Goal: Find specific page/section: Find specific page/section

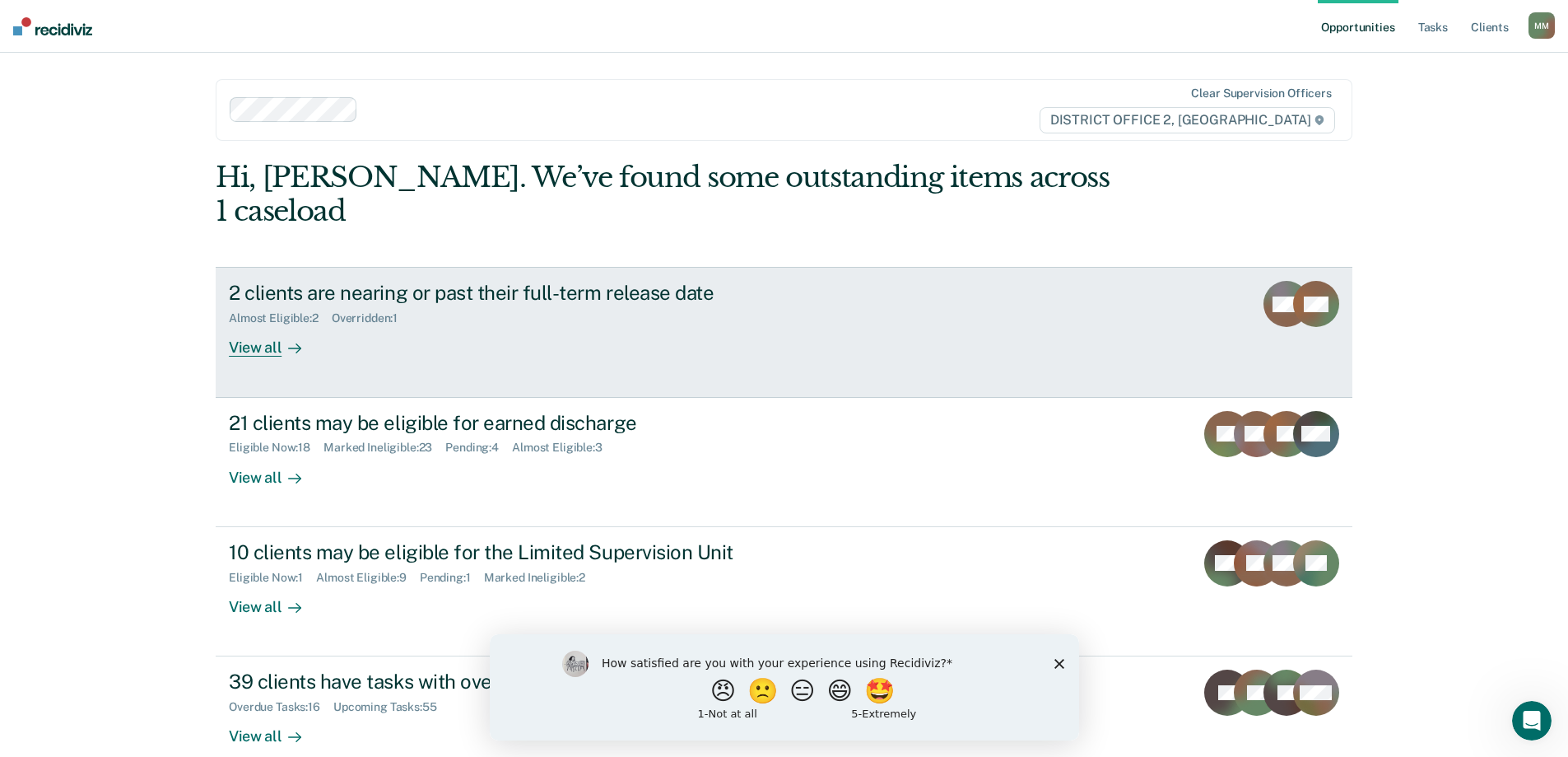
click at [469, 314] on div "2 clients are nearing or past their full-term release date Almost Eligible : 2 …" at bounding box center [537, 319] width 617 height 76
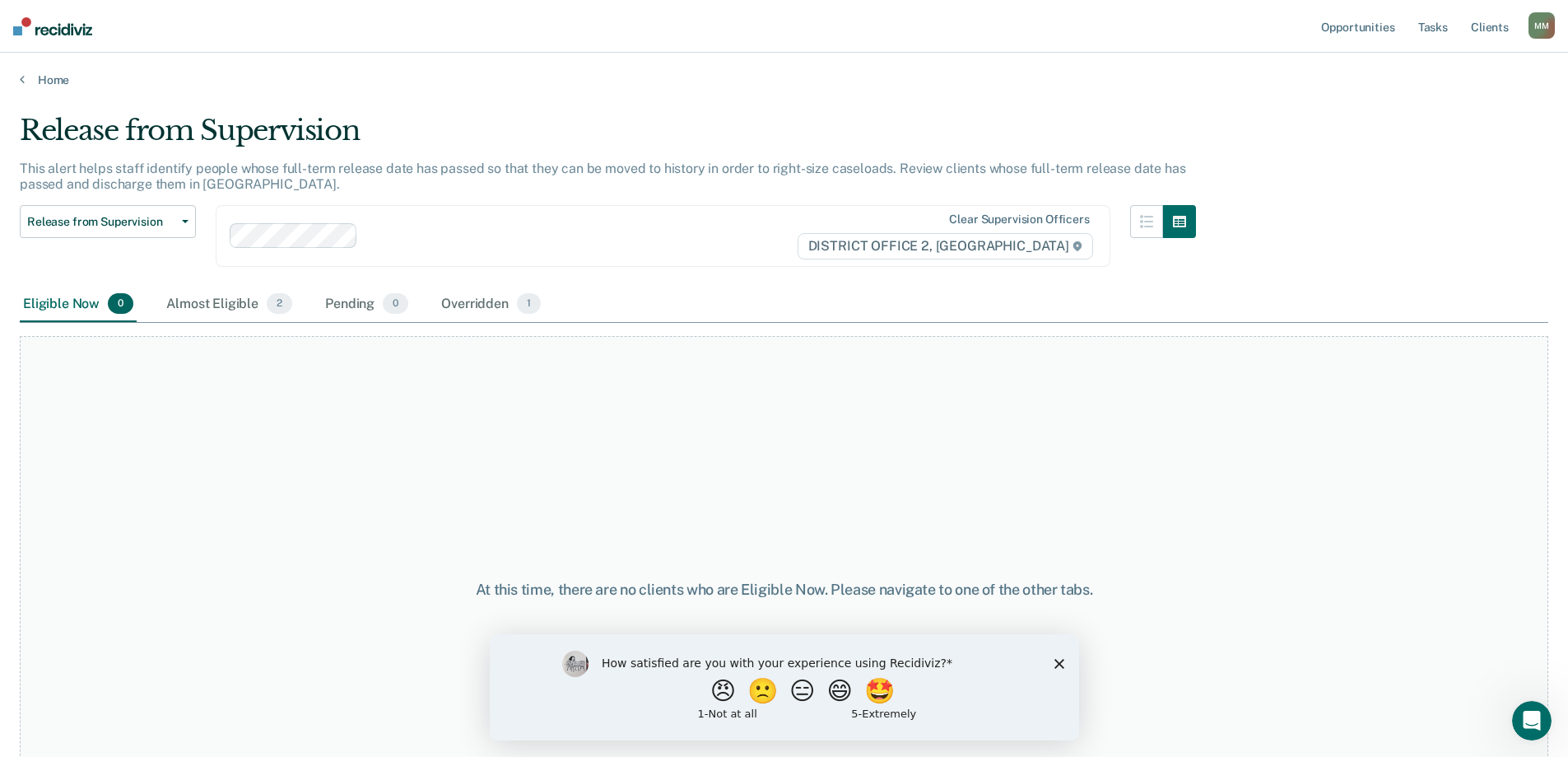
click at [1061, 662] on icon "Close survey" at bounding box center [1059, 663] width 10 height 10
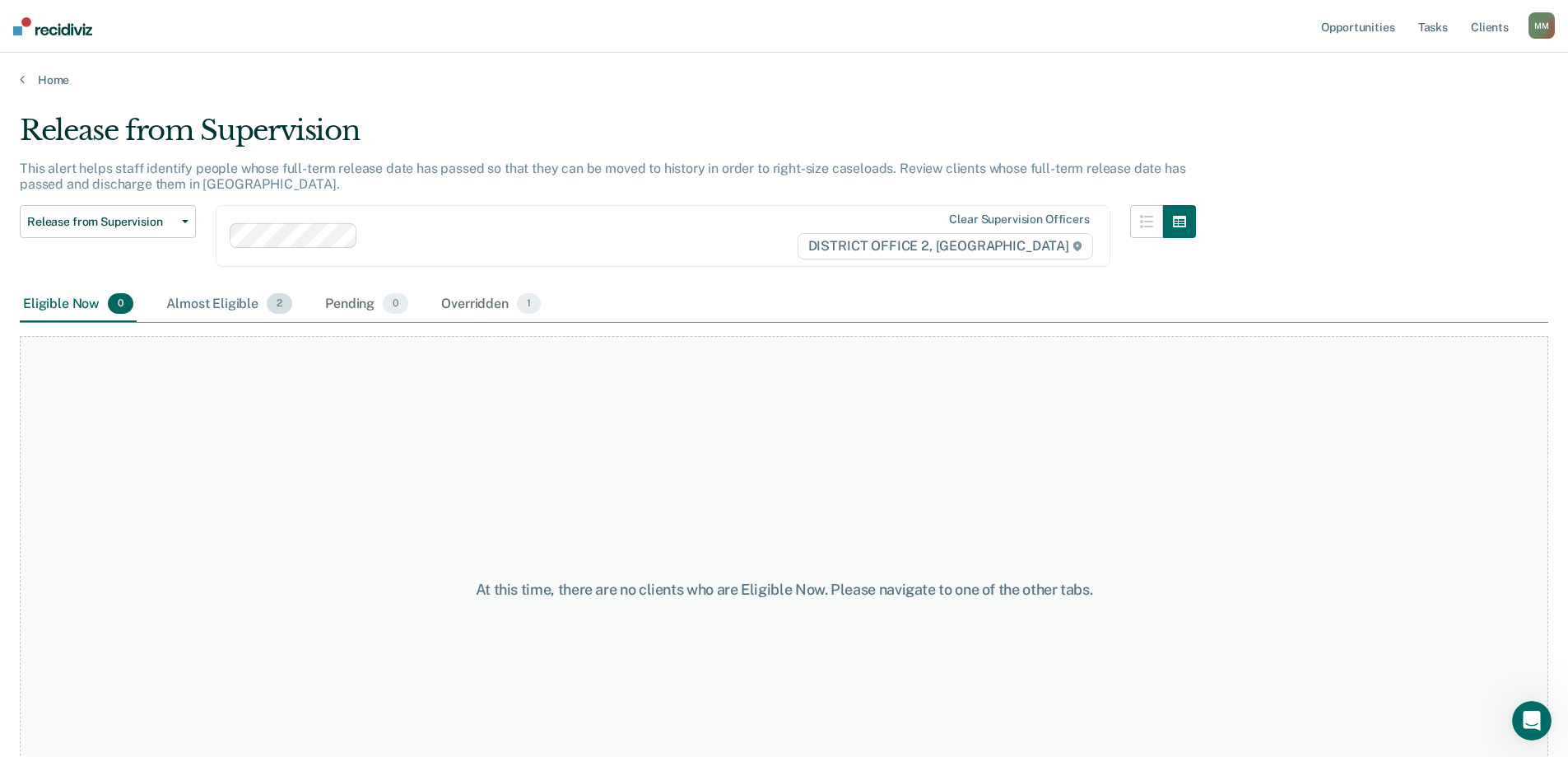
click at [247, 299] on div "Almost Eligible 2" at bounding box center [229, 304] width 133 height 36
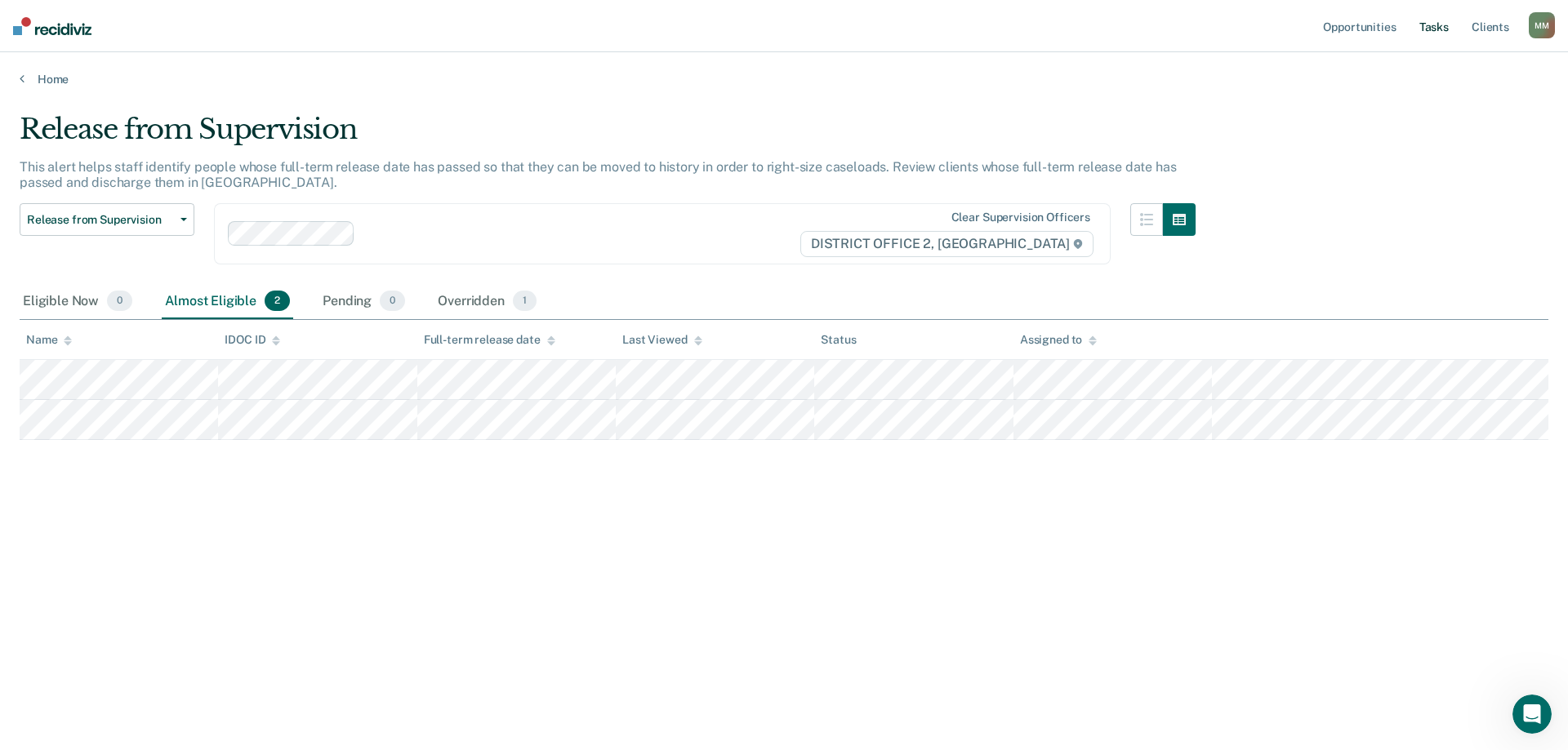
click at [1431, 29] on link "Tasks" at bounding box center [1434, 26] width 36 height 52
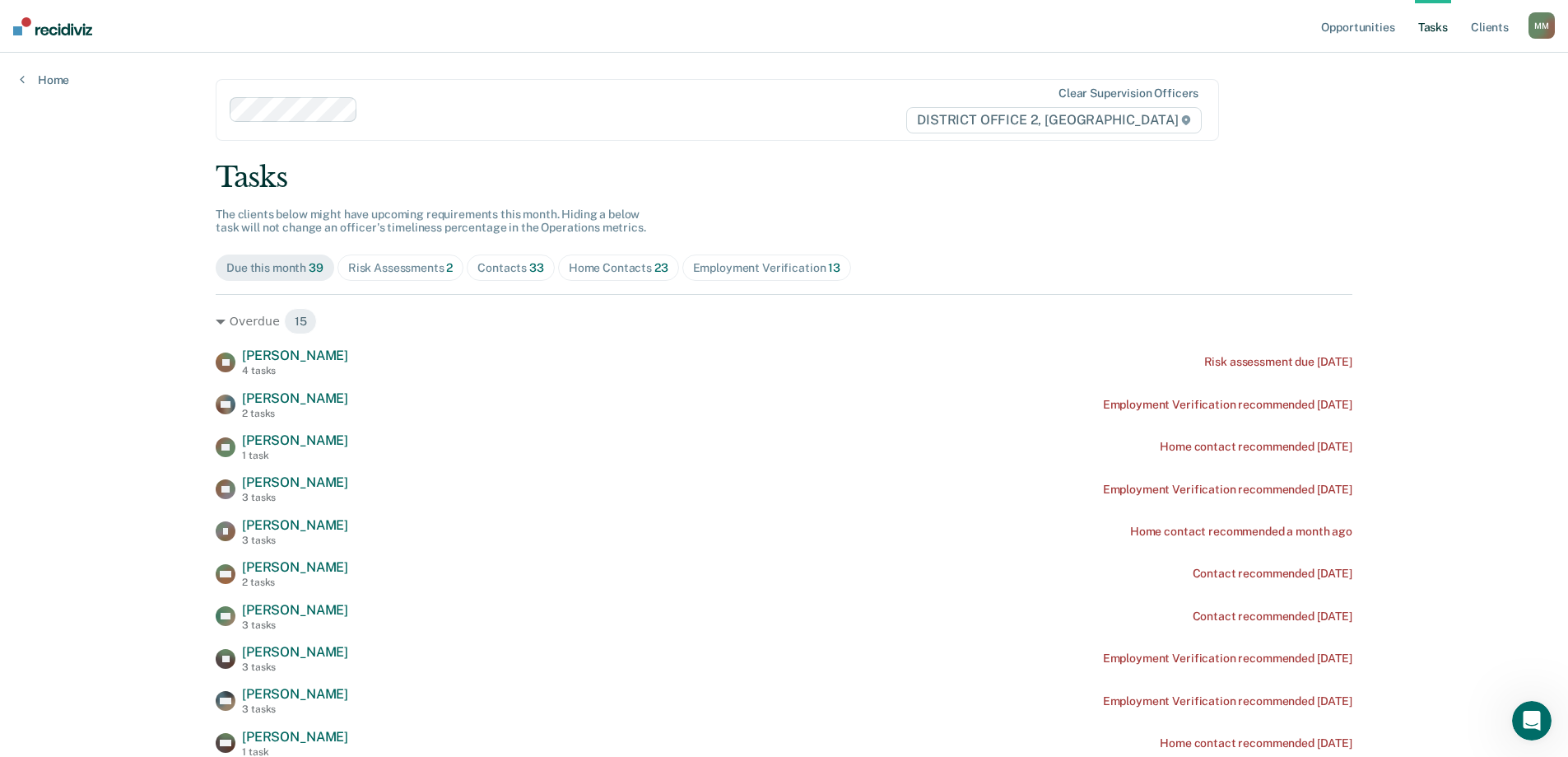
click at [612, 265] on div "Home Contacts 23" at bounding box center [619, 268] width 100 height 14
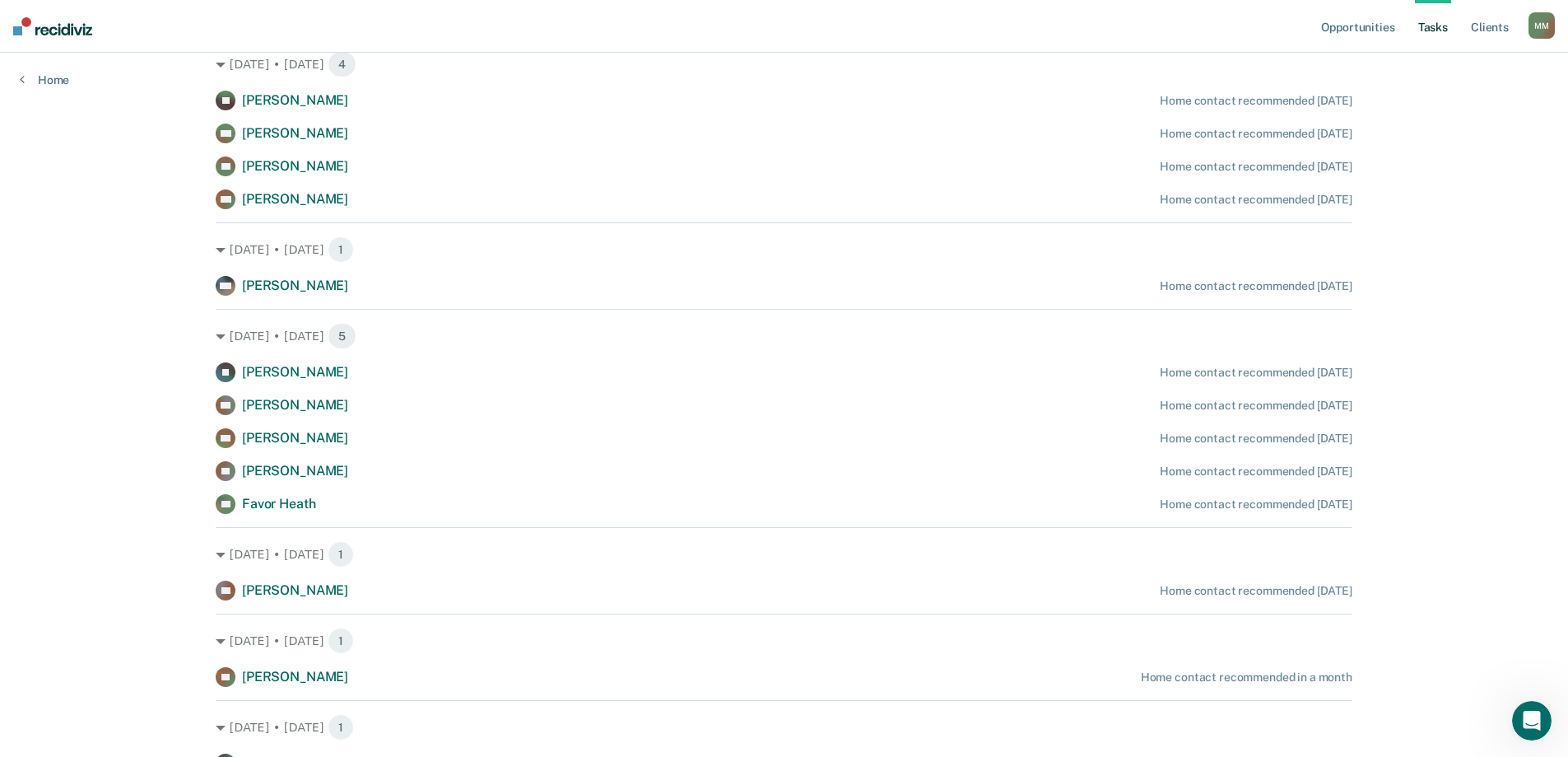
scroll to position [1097, 0]
